Goal: Find specific page/section

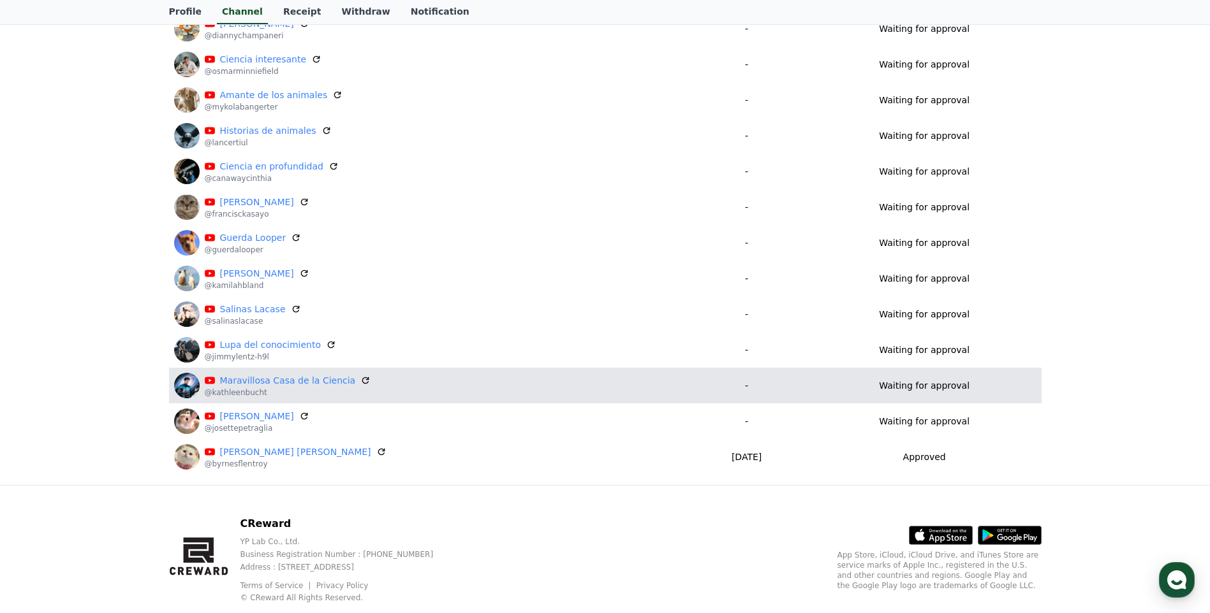
scroll to position [516, 0]
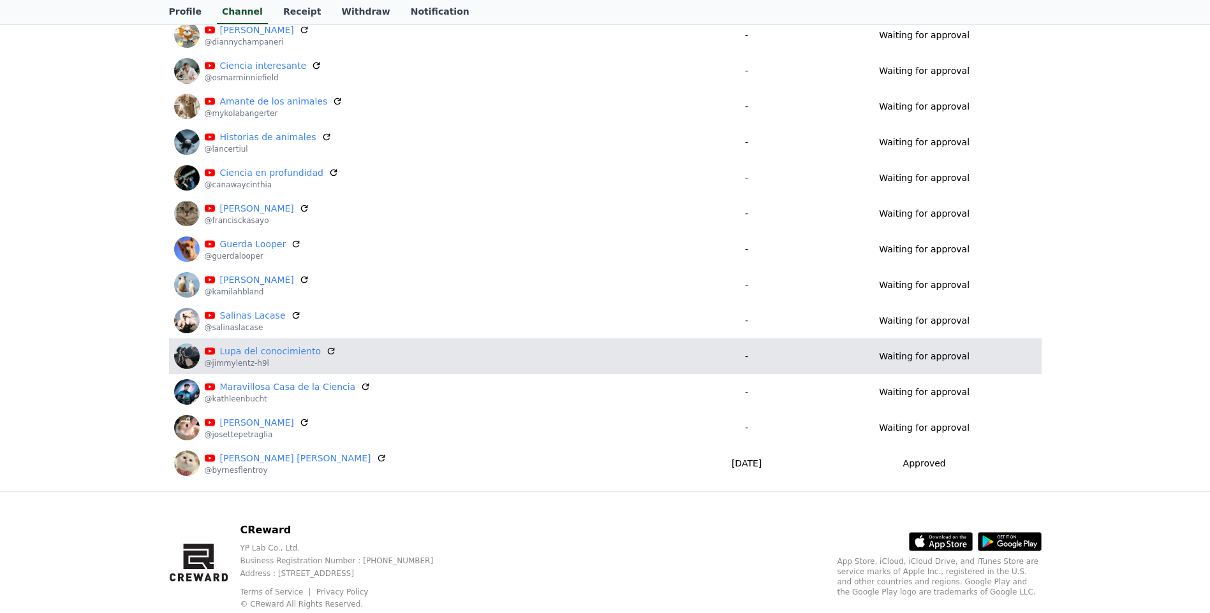
scroll to position [516, 0]
